Goal: Information Seeking & Learning: Check status

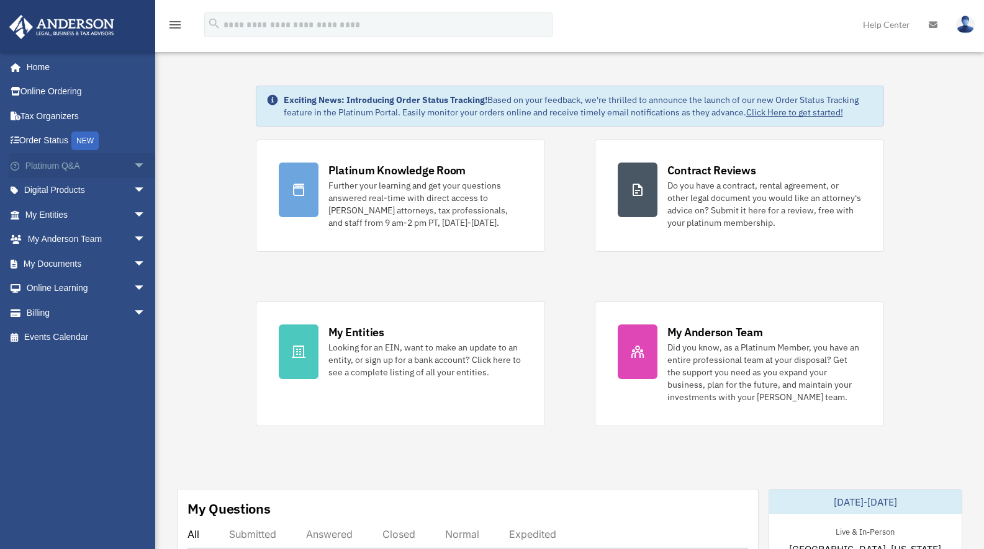
click at [84, 171] on link "Platinum Q&A arrow_drop_down" at bounding box center [87, 165] width 156 height 25
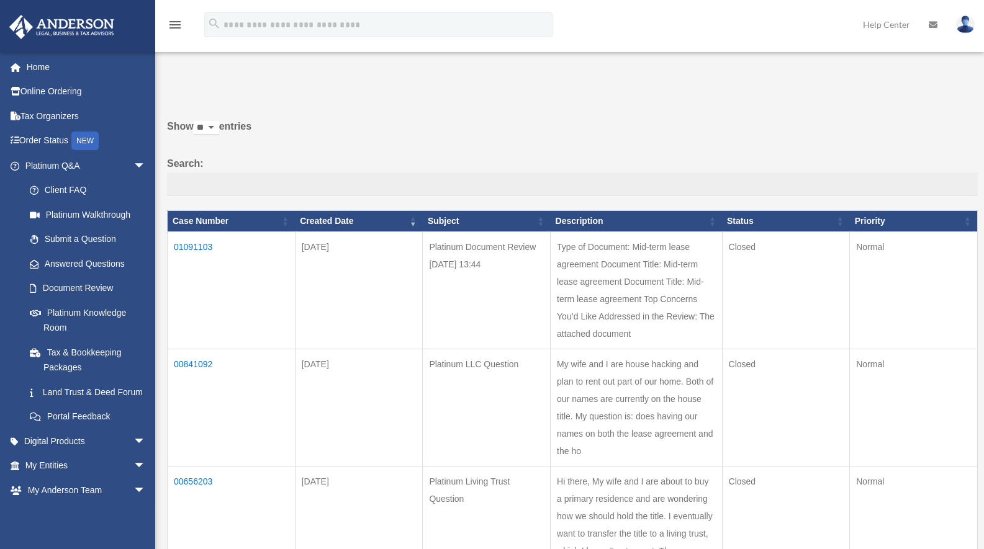
click at [204, 242] on td "01091103" at bounding box center [232, 290] width 128 height 117
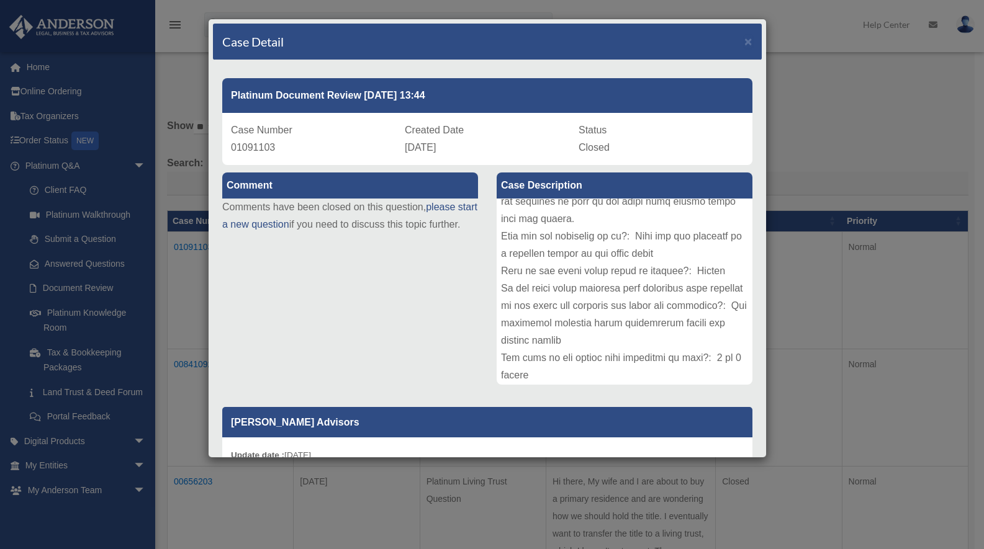
scroll to position [226, 0]
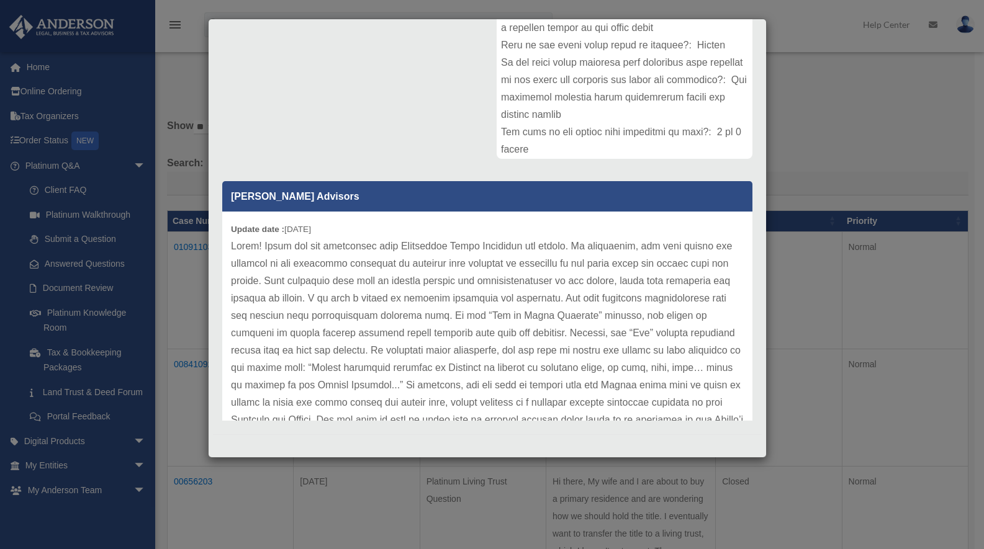
click at [234, 246] on p at bounding box center [487, 394] width 513 height 313
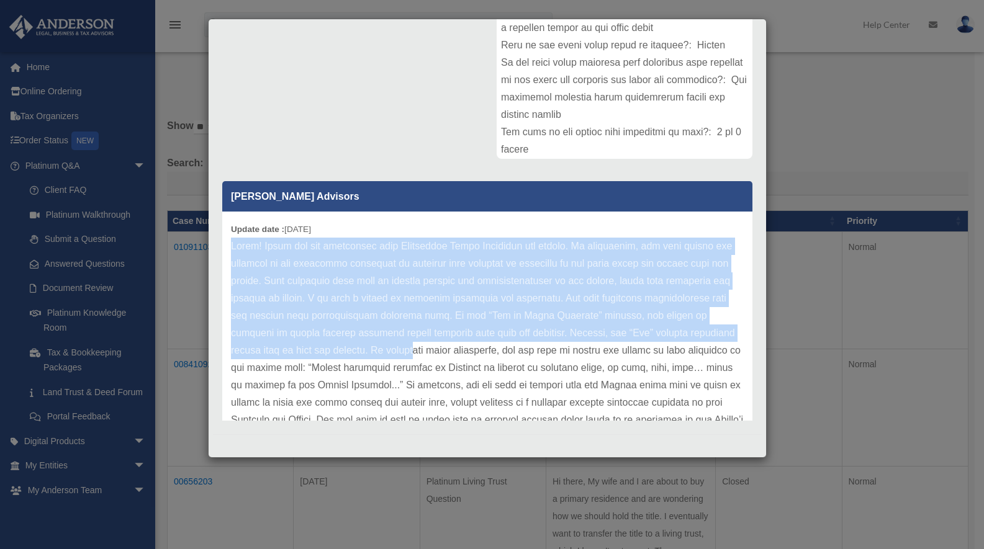
drag, startPoint x: 230, startPoint y: 246, endPoint x: 365, endPoint y: 350, distance: 170.4
click at [365, 350] on div "Update date : 08-28-2025" at bounding box center [487, 394] width 530 height 365
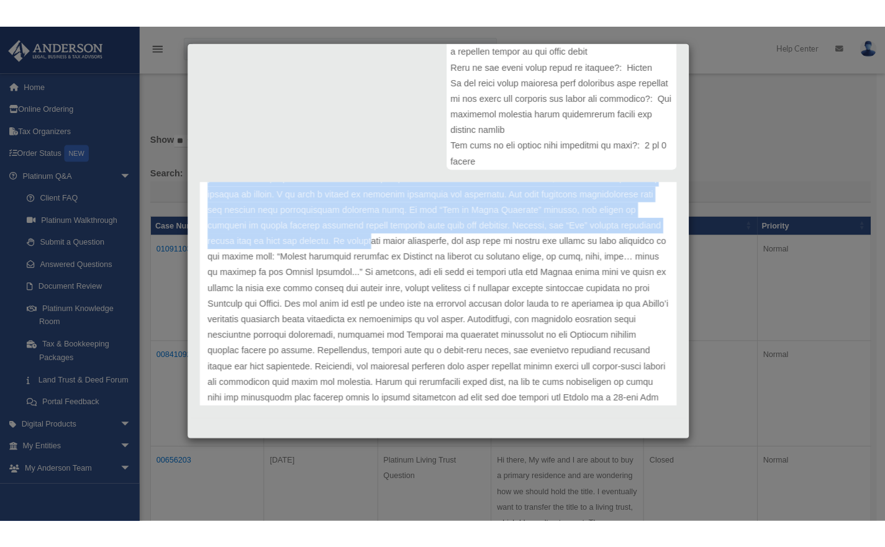
scroll to position [173, 0]
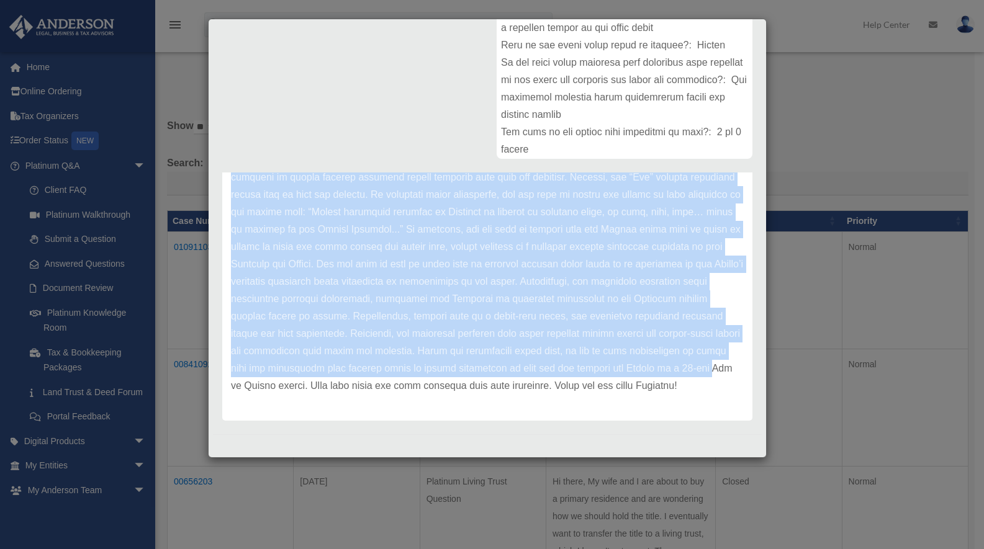
click at [315, 376] on p at bounding box center [487, 238] width 513 height 313
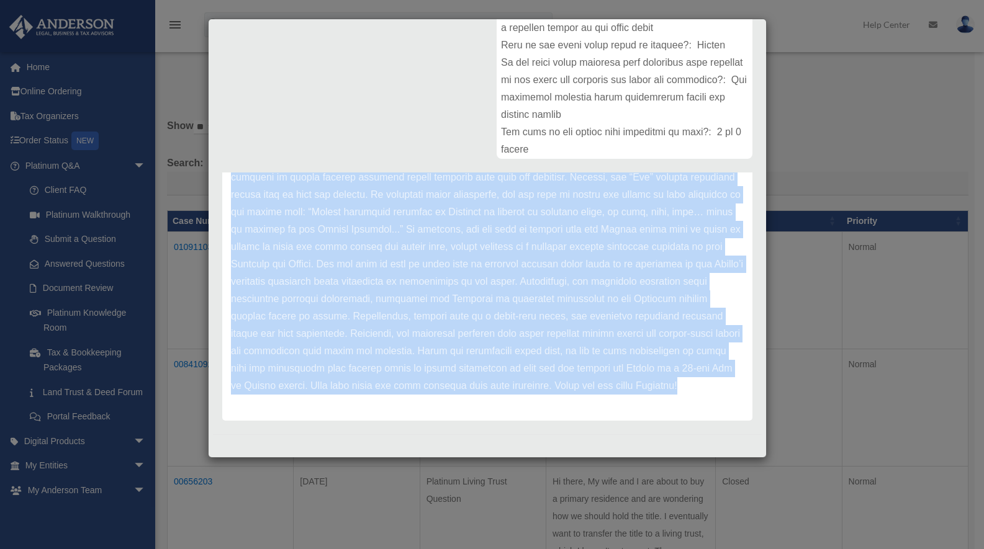
click at [306, 387] on p at bounding box center [487, 238] width 513 height 313
copy p "Hello! Thank you for submitting your Washington Lease Agreement for review. In …"
